Goal: Task Accomplishment & Management: Complete application form

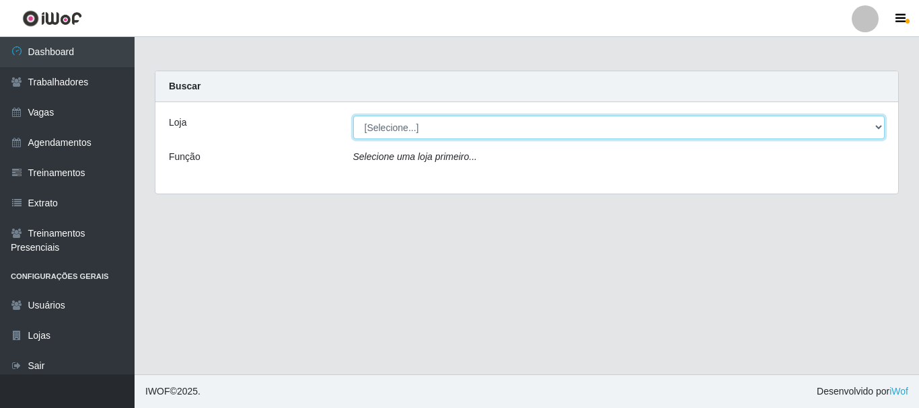
click at [460, 128] on select "[Selecione...] Supermercado São [PERSON_NAME]" at bounding box center [619, 128] width 532 height 24
select select "183"
click at [353, 116] on select "[Selecione...] Supermercado São [PERSON_NAME]" at bounding box center [619, 128] width 532 height 24
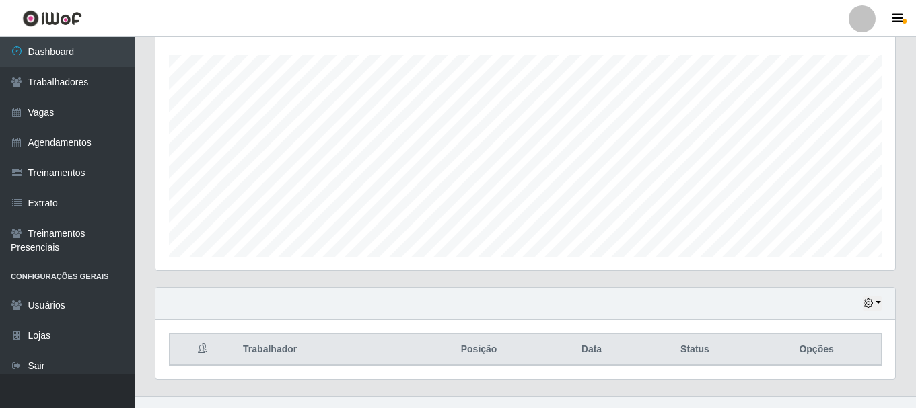
scroll to position [246, 0]
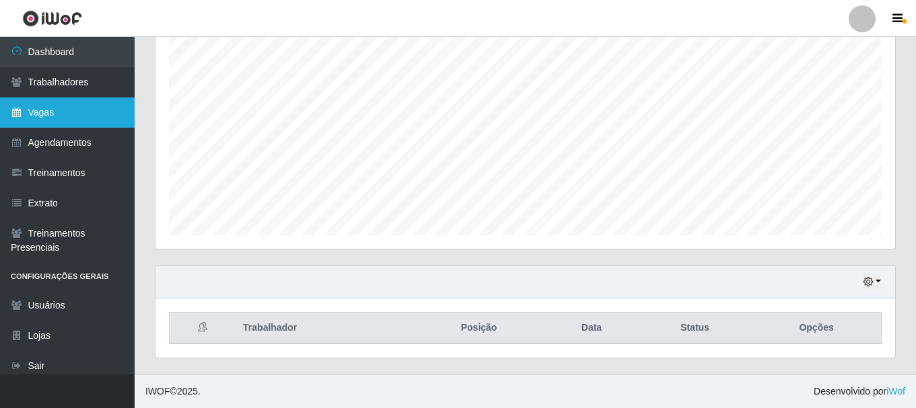
click at [56, 117] on link "Vagas" at bounding box center [67, 113] width 135 height 30
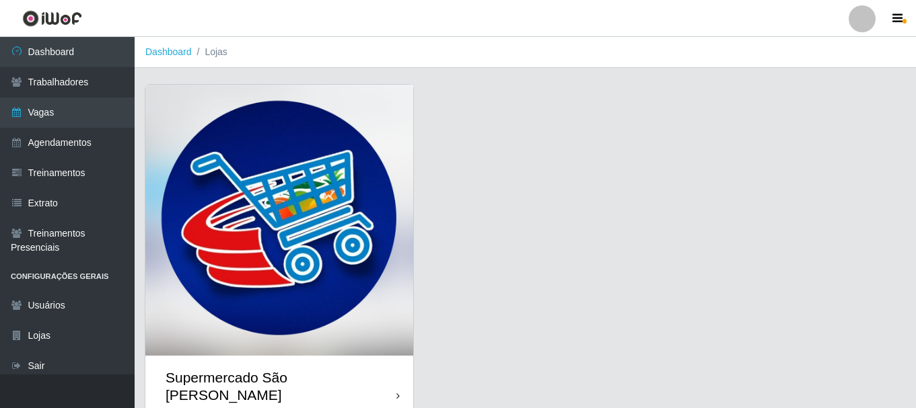
click at [327, 219] on img at bounding box center [279, 220] width 268 height 271
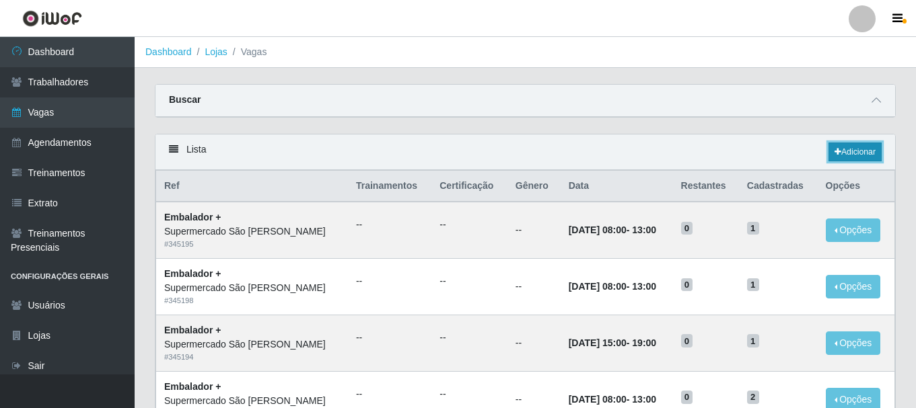
click at [848, 151] on link "Adicionar" at bounding box center [854, 152] width 53 height 19
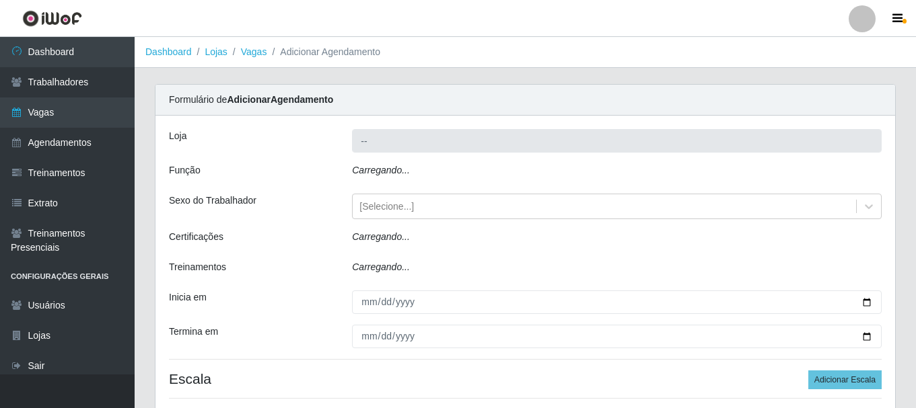
type input "Supermercado São [PERSON_NAME]"
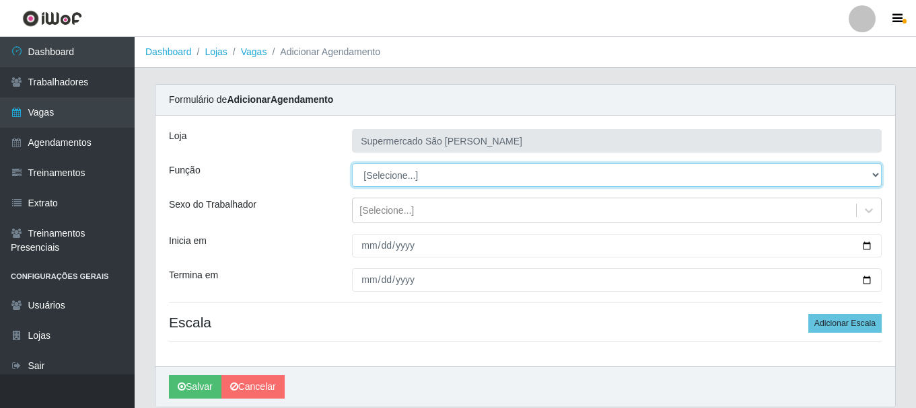
click at [472, 178] on select "[Selecione...] ASG ASG + ASG ++ Embalador Embalador + Embalador ++" at bounding box center [617, 176] width 530 height 24
select select "70"
click at [352, 164] on select "[Selecione...] ASG ASG + ASG ++ Embalador Embalador + Embalador ++" at bounding box center [617, 176] width 530 height 24
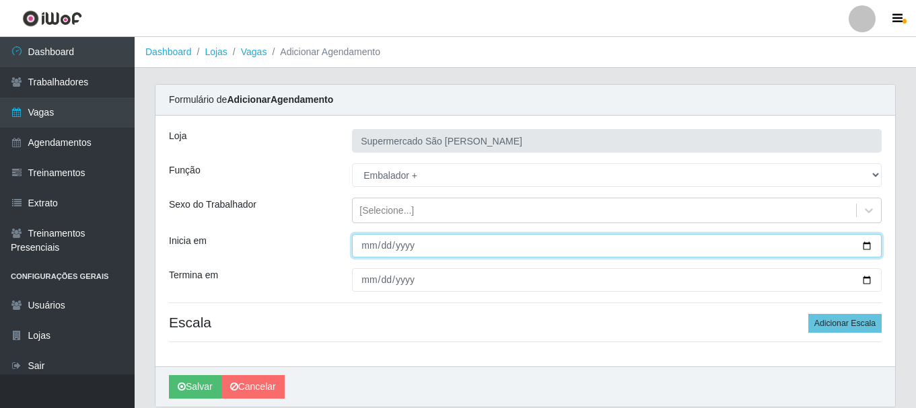
click at [363, 244] on input "Inicia em" at bounding box center [617, 246] width 530 height 24
type input "2025-10-04"
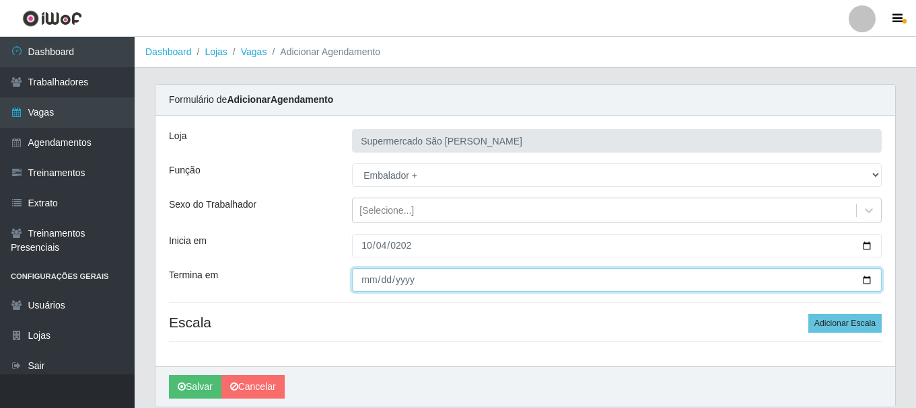
click at [365, 281] on input "Termina em" at bounding box center [617, 281] width 530 height 24
type input "2025-10-04"
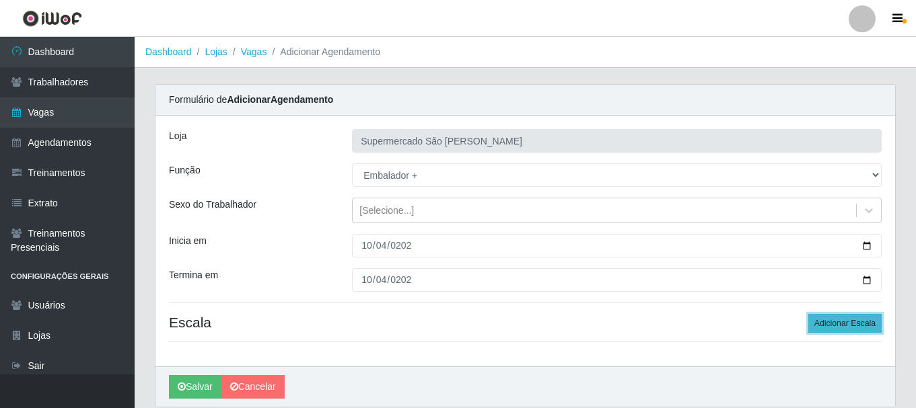
click at [843, 324] on button "Adicionar Escala" at bounding box center [844, 323] width 73 height 19
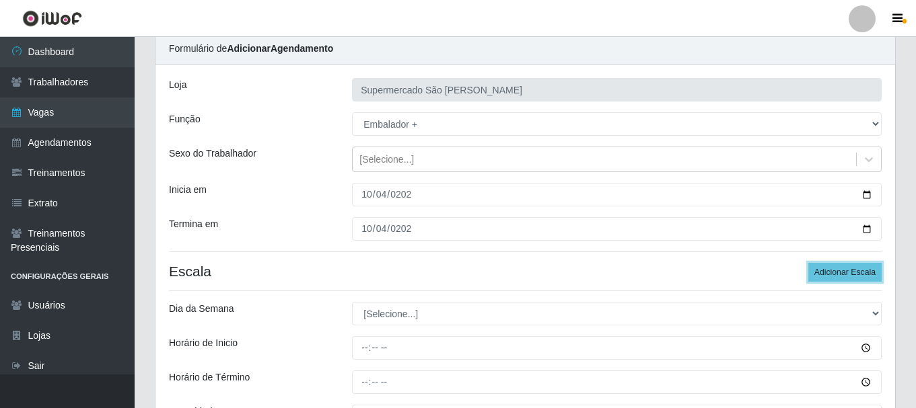
scroll to position [135, 0]
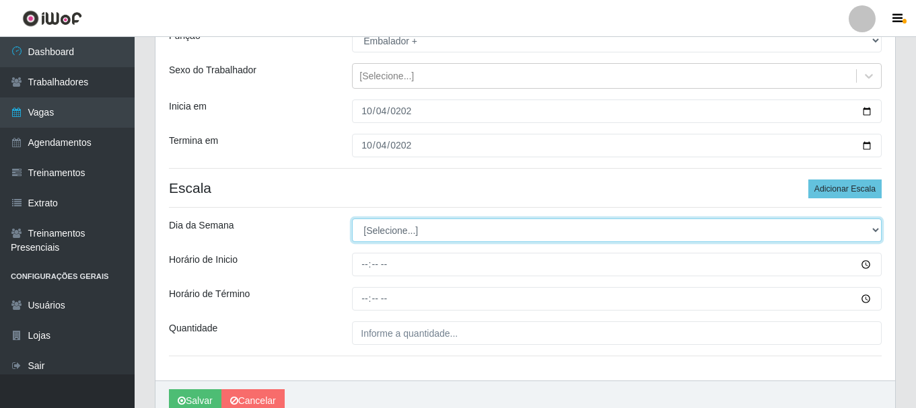
click at [388, 234] on select "[Selecione...] Segunda Terça Quarta Quinta Sexta Sábado Domingo" at bounding box center [617, 231] width 530 height 24
select select "6"
click at [352, 219] on select "[Selecione...] Segunda Terça Quarta Quinta Sexta Sábado Domingo" at bounding box center [617, 231] width 530 height 24
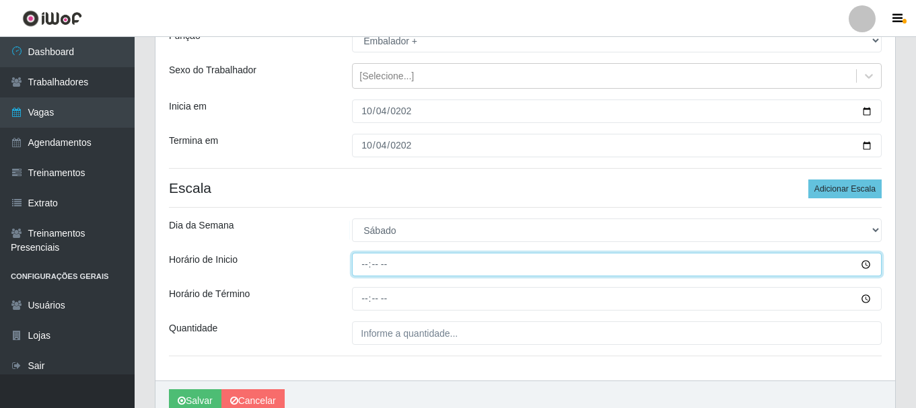
click at [361, 266] on input "Horário de Inicio" at bounding box center [617, 265] width 530 height 24
type input "08:00"
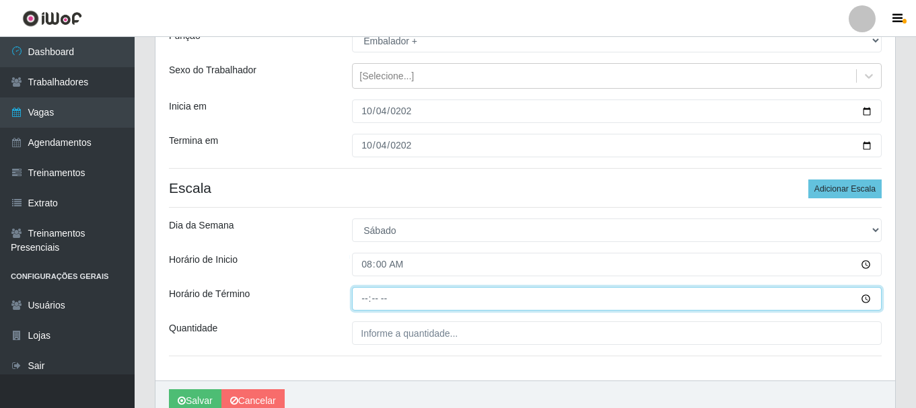
click at [369, 299] on input "Horário de Término" at bounding box center [617, 299] width 530 height 24
type input "13:00"
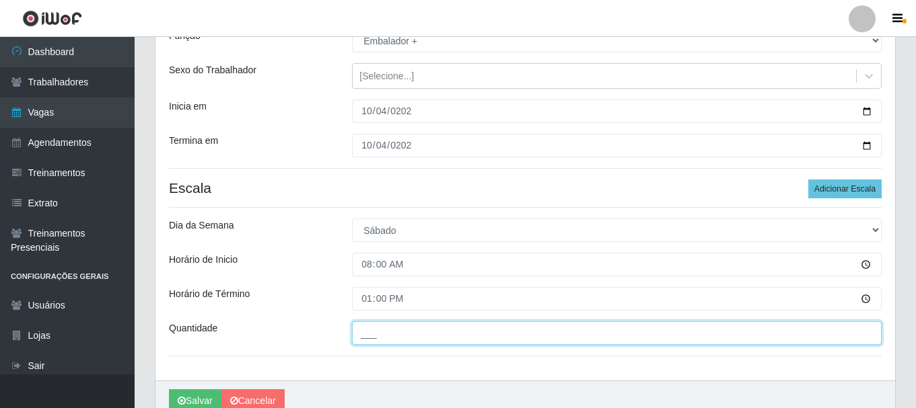
click at [361, 332] on input "___" at bounding box center [617, 334] width 530 height 24
type input "2__"
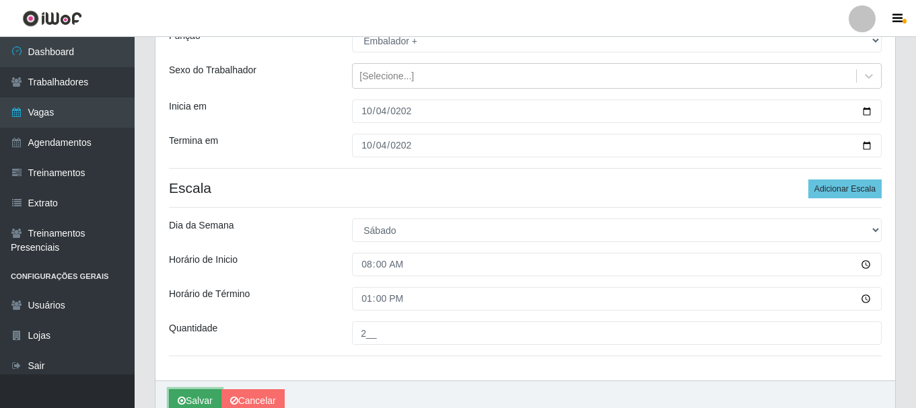
click at [198, 396] on button "Salvar" at bounding box center [195, 402] width 52 height 24
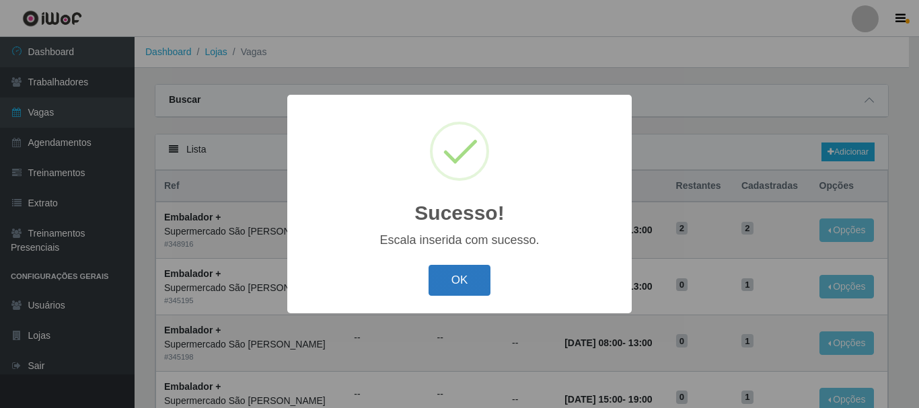
click at [445, 288] on button "OK" at bounding box center [460, 281] width 63 height 32
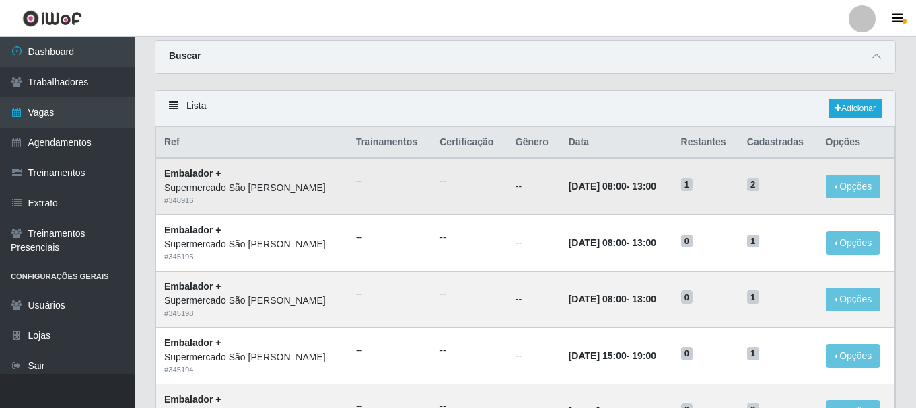
scroll to position [67, 0]
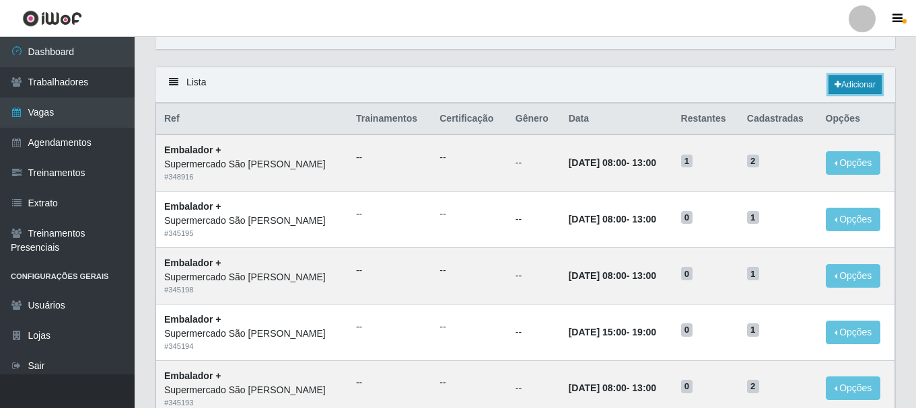
click at [853, 84] on link "Adicionar" at bounding box center [854, 84] width 53 height 19
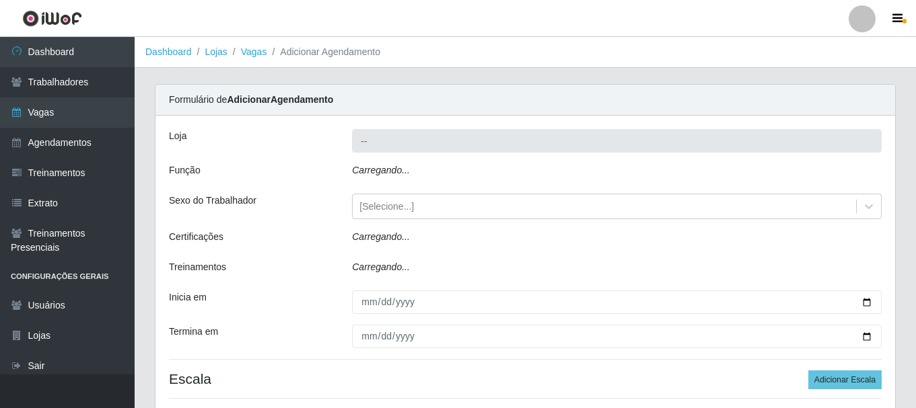
type input "Supermercado São [PERSON_NAME]"
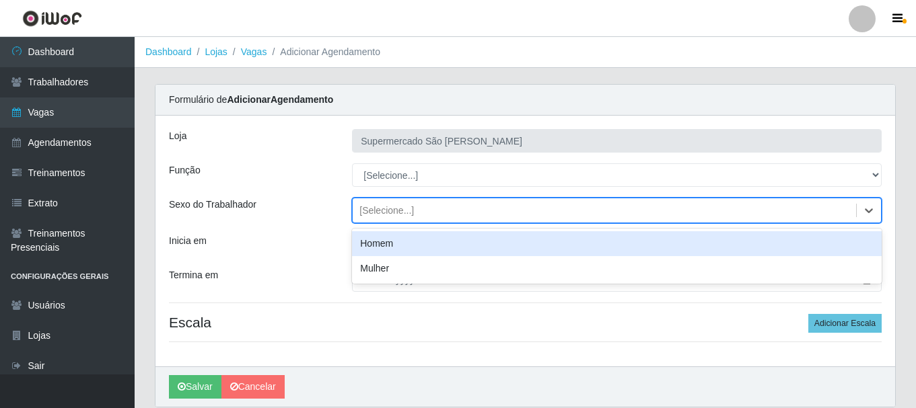
click at [441, 207] on div "[Selecione...]" at bounding box center [604, 211] width 503 height 22
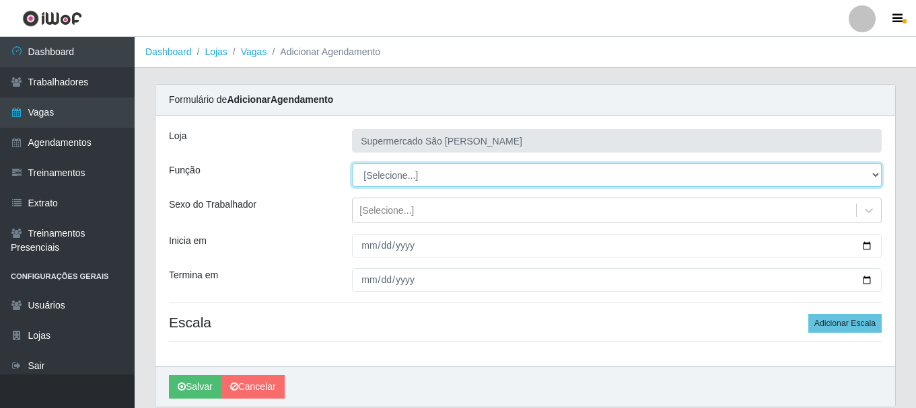
click at [432, 177] on select "[Selecione...] ASG ASG + ASG ++ Embalador Embalador + Embalador ++" at bounding box center [617, 176] width 530 height 24
select select "70"
click at [352, 164] on select "[Selecione...] ASG ASG + ASG ++ Embalador Embalador + Embalador ++" at bounding box center [617, 176] width 530 height 24
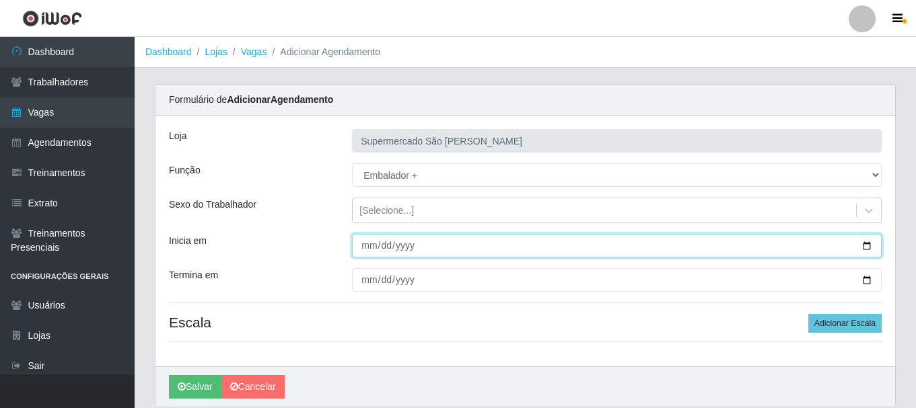
click at [363, 250] on input "Inicia em" at bounding box center [617, 246] width 530 height 24
type input "[DATE]"
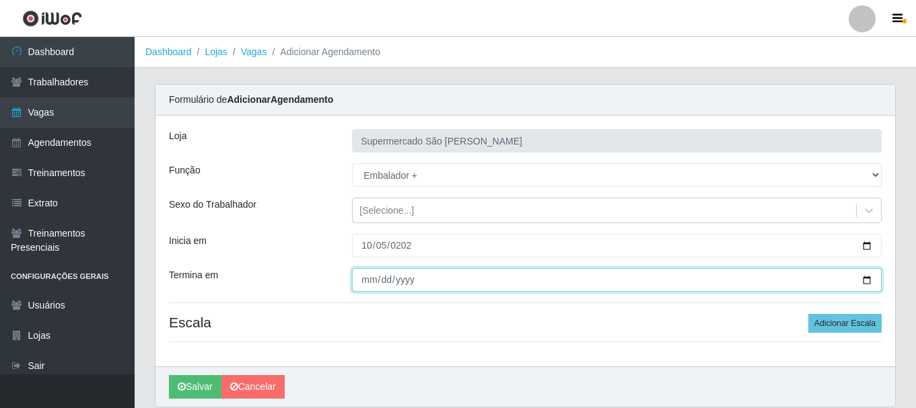
click at [370, 282] on input "Termina em" at bounding box center [617, 281] width 530 height 24
type input "[DATE]"
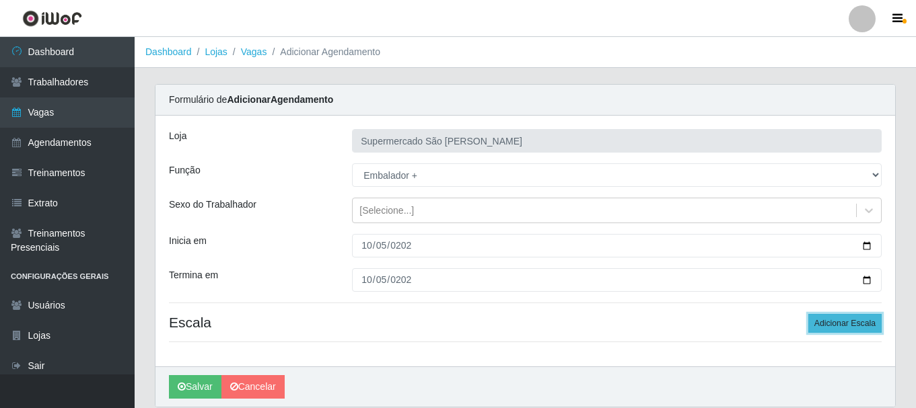
click at [847, 324] on button "Adicionar Escala" at bounding box center [844, 323] width 73 height 19
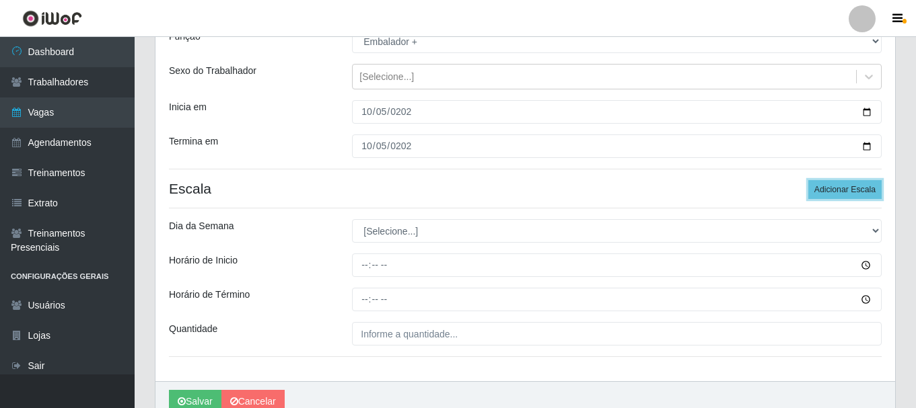
scroll to position [135, 0]
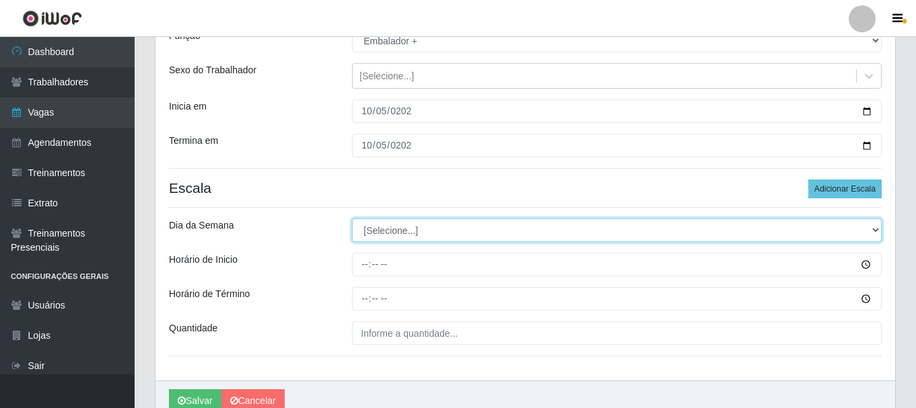
click at [441, 230] on select "[Selecione...] Segunda Terça Quarta Quinta Sexta Sábado Domingo" at bounding box center [617, 231] width 530 height 24
select select "0"
click at [352, 219] on select "[Selecione...] Segunda Terça Quarta Quinta Sexta Sábado Domingo" at bounding box center [617, 231] width 530 height 24
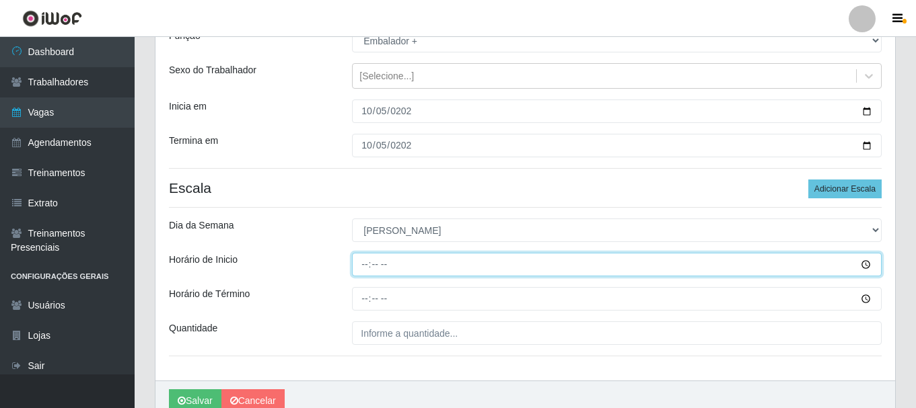
click at [360, 268] on input "Horário de Inicio" at bounding box center [617, 265] width 530 height 24
type input "08:00"
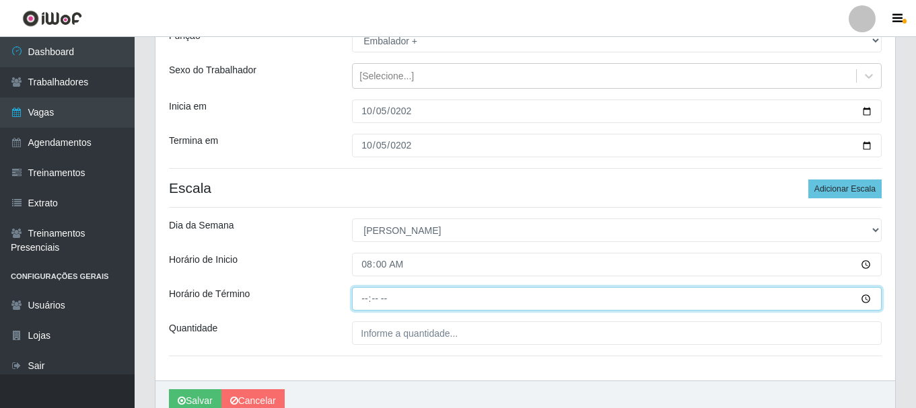
click at [365, 299] on input "Horário de Término" at bounding box center [617, 299] width 530 height 24
type input "13:00"
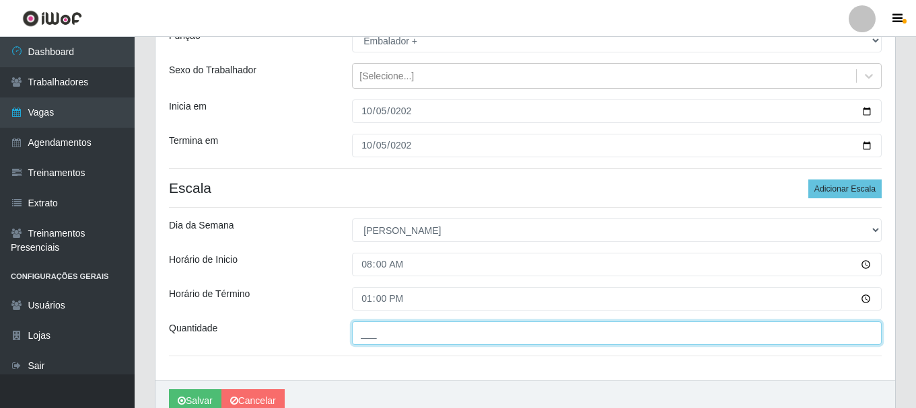
drag, startPoint x: 362, startPoint y: 336, endPoint x: 387, endPoint y: 349, distance: 28.0
click at [362, 336] on input "___" at bounding box center [617, 334] width 530 height 24
type input "2__"
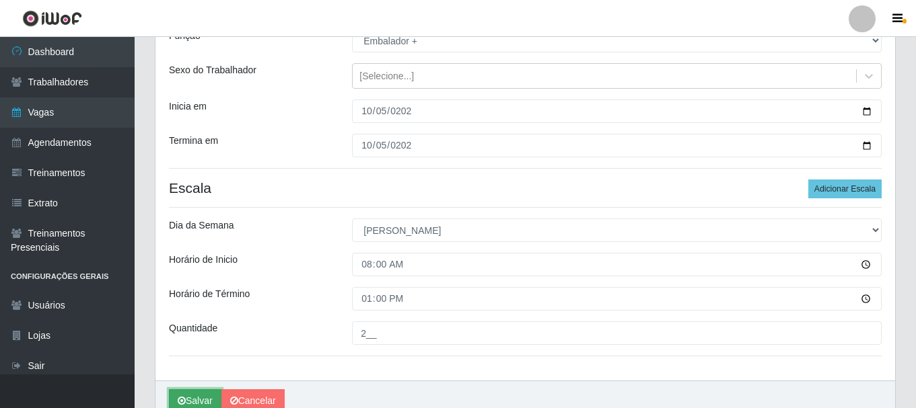
click at [197, 400] on button "Salvar" at bounding box center [195, 402] width 52 height 24
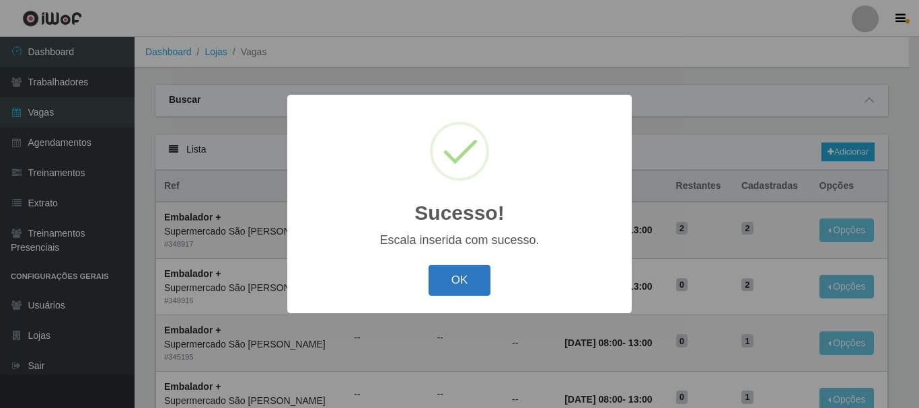
click at [452, 280] on button "OK" at bounding box center [460, 281] width 63 height 32
